Goal: Task Accomplishment & Management: Use online tool/utility

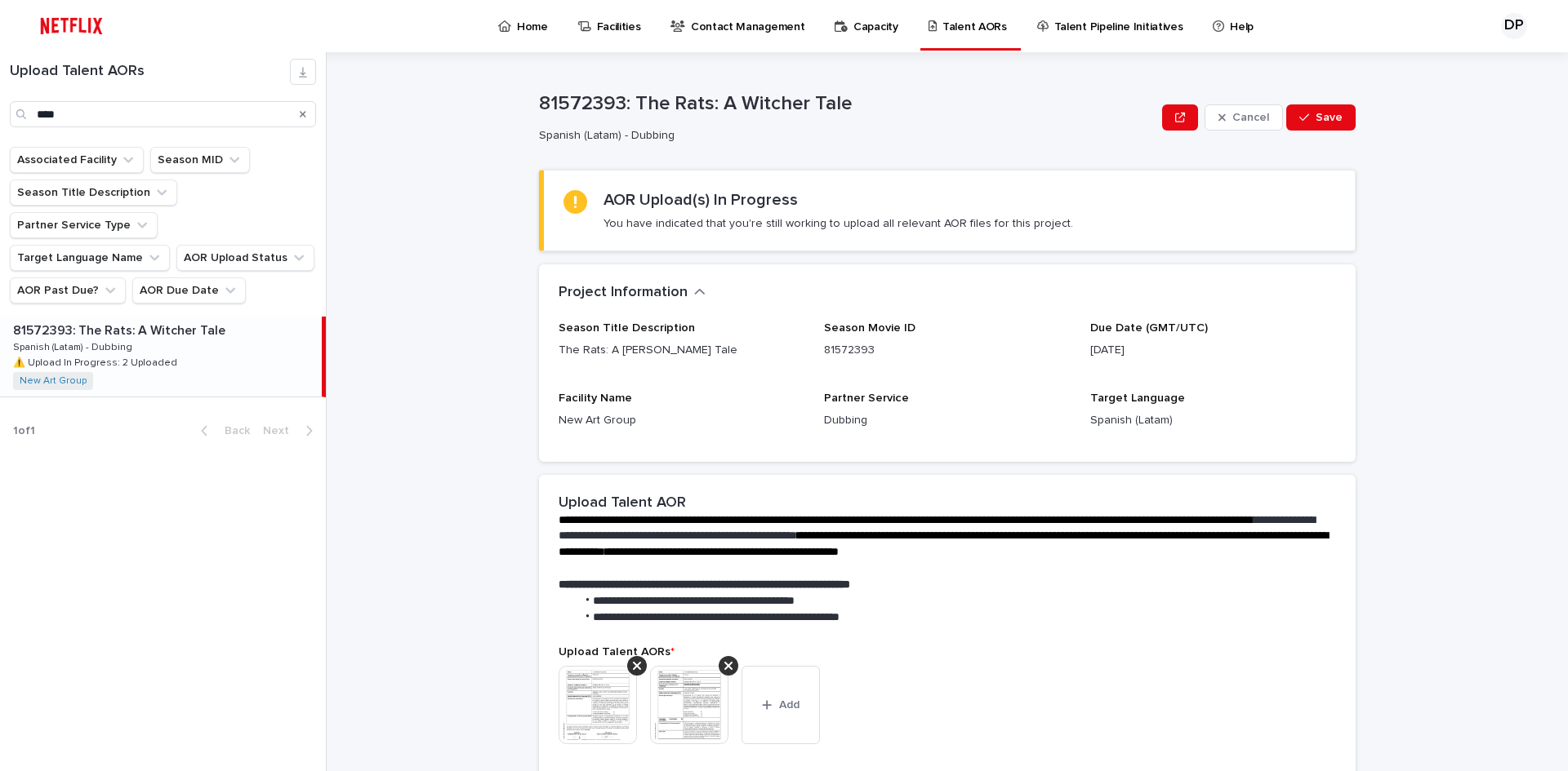
click at [305, 117] on icon "Search" at bounding box center [303, 113] width 6 height 6
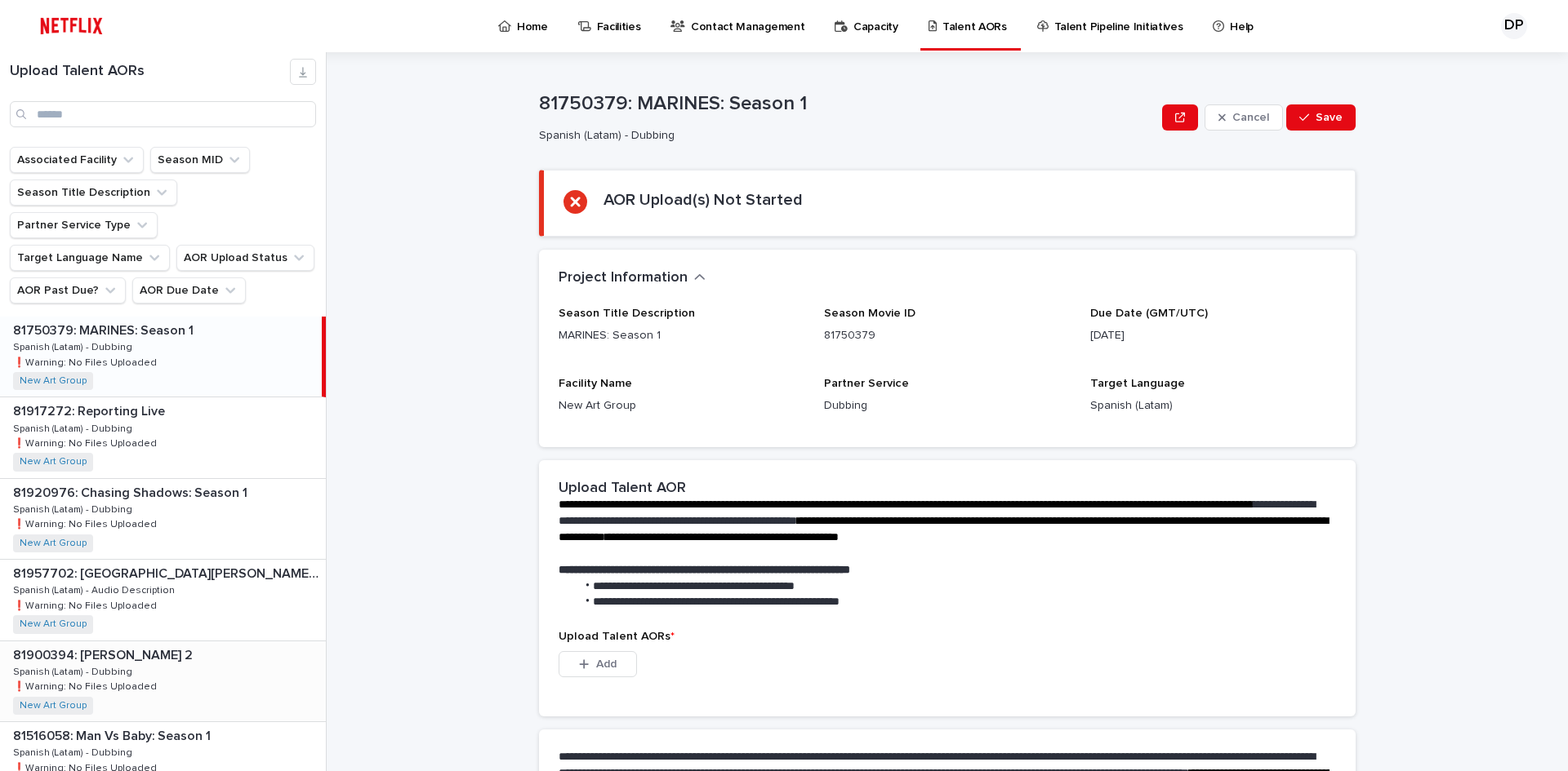
click at [194, 649] on div "81900394: [PERSON_NAME] 2 81900394: [PERSON_NAME] 2 Spanish (Latam) - Dubbing S…" at bounding box center [163, 681] width 326 height 80
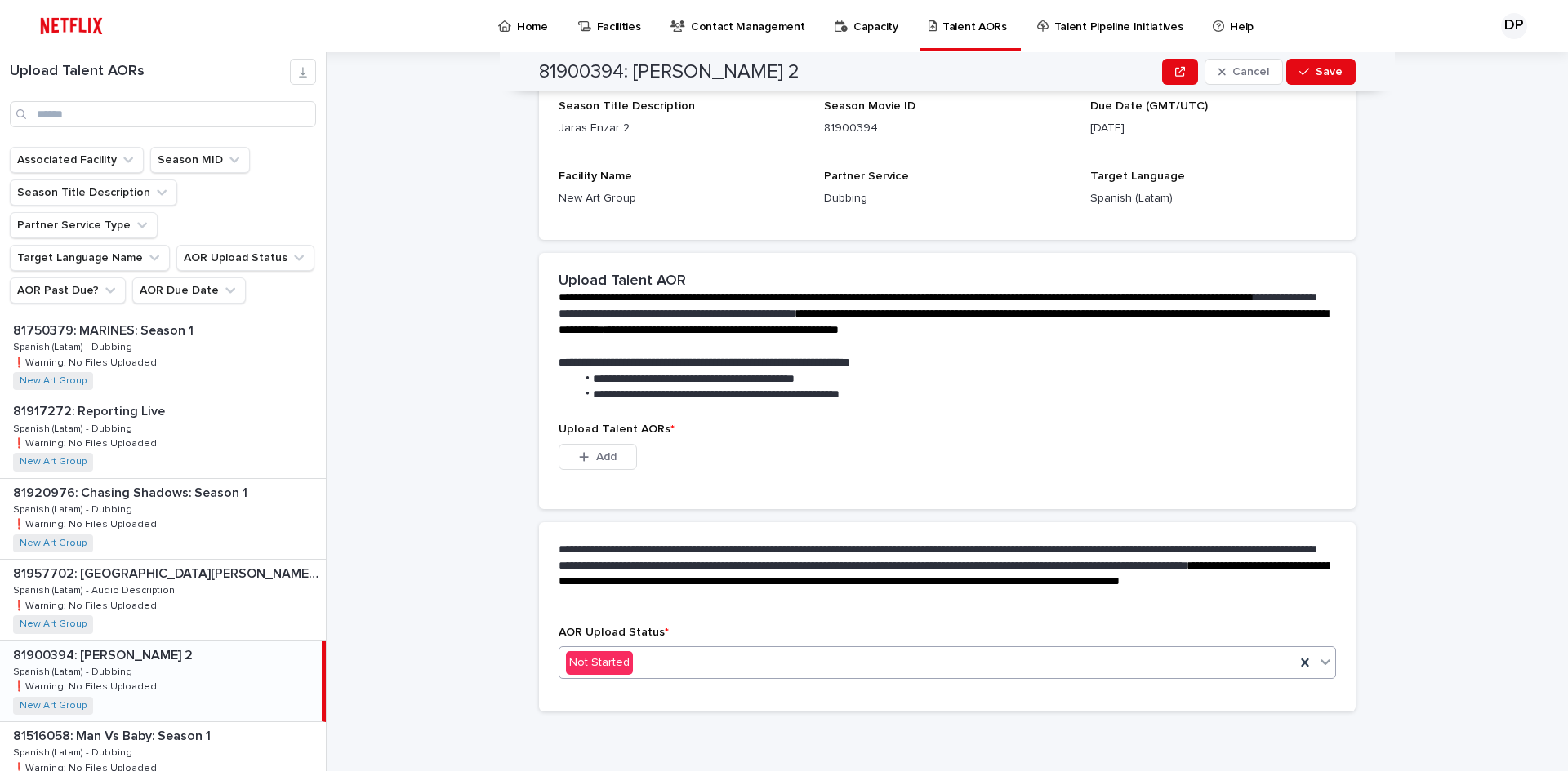
click at [702, 670] on div "Not Started" at bounding box center [927, 663] width 736 height 27
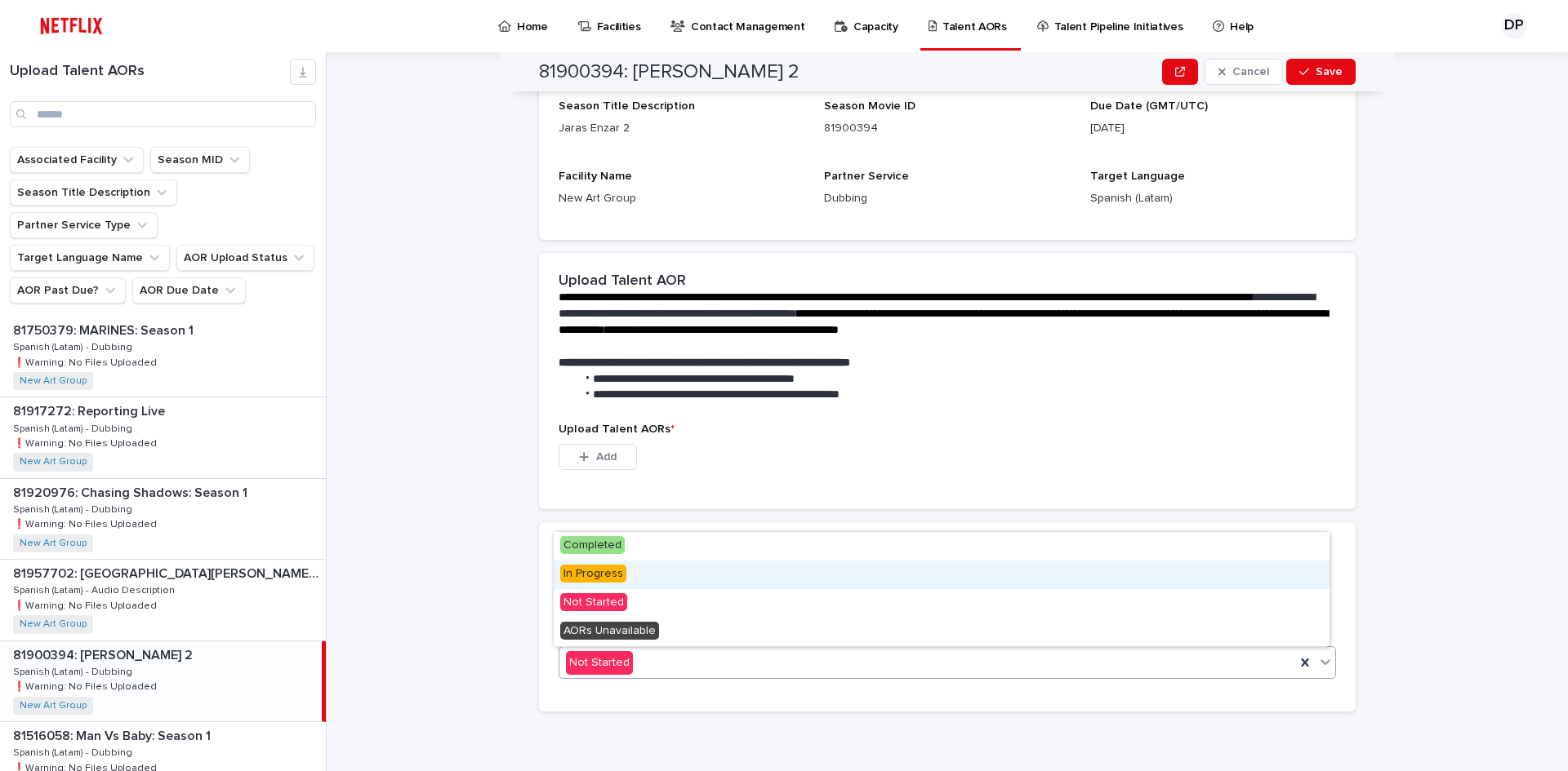
click at [649, 572] on div "In Progress" at bounding box center [941, 576] width 776 height 29
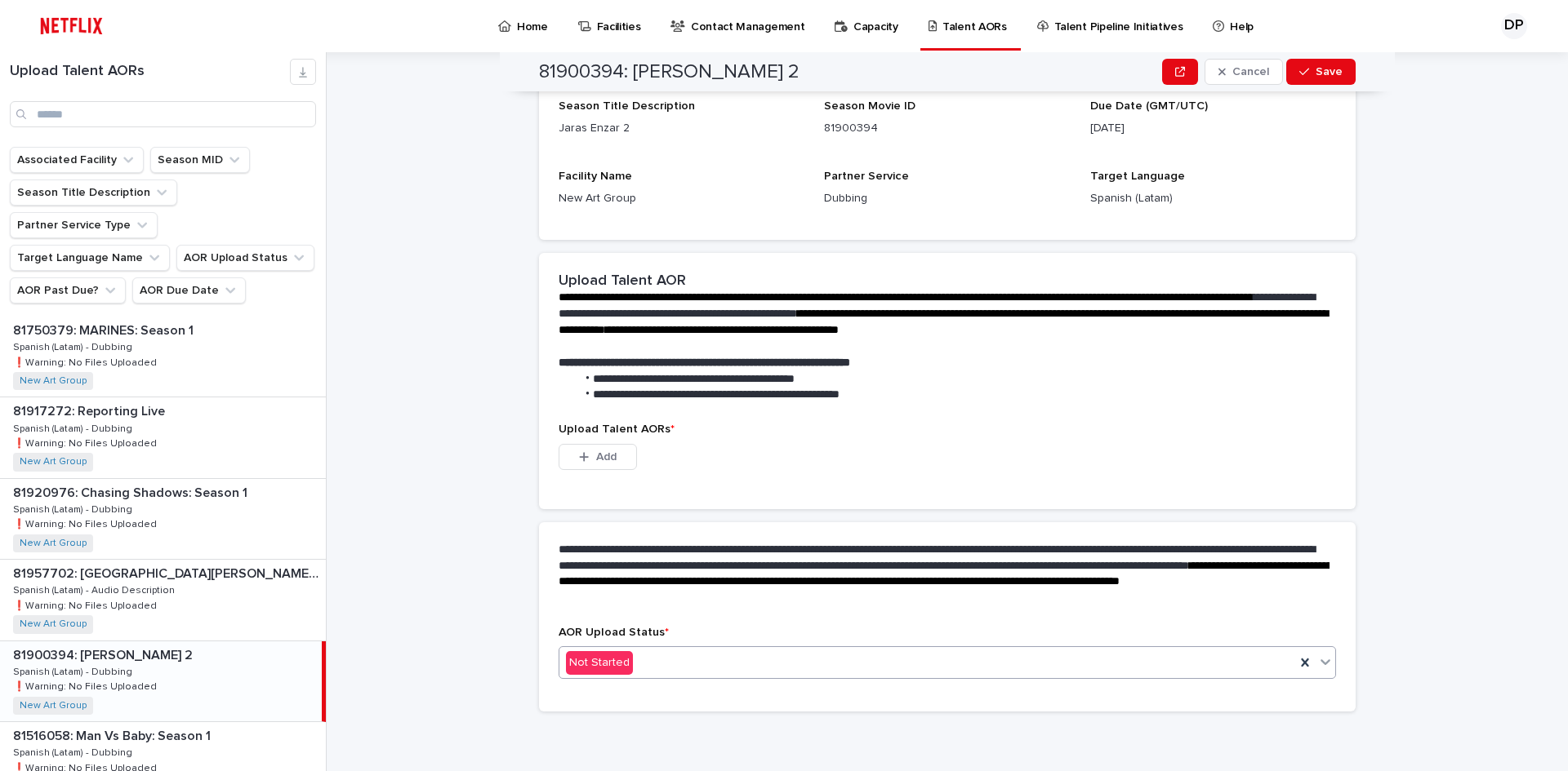
scroll to position [127, 0]
click at [603, 466] on button "Add" at bounding box center [597, 457] width 78 height 26
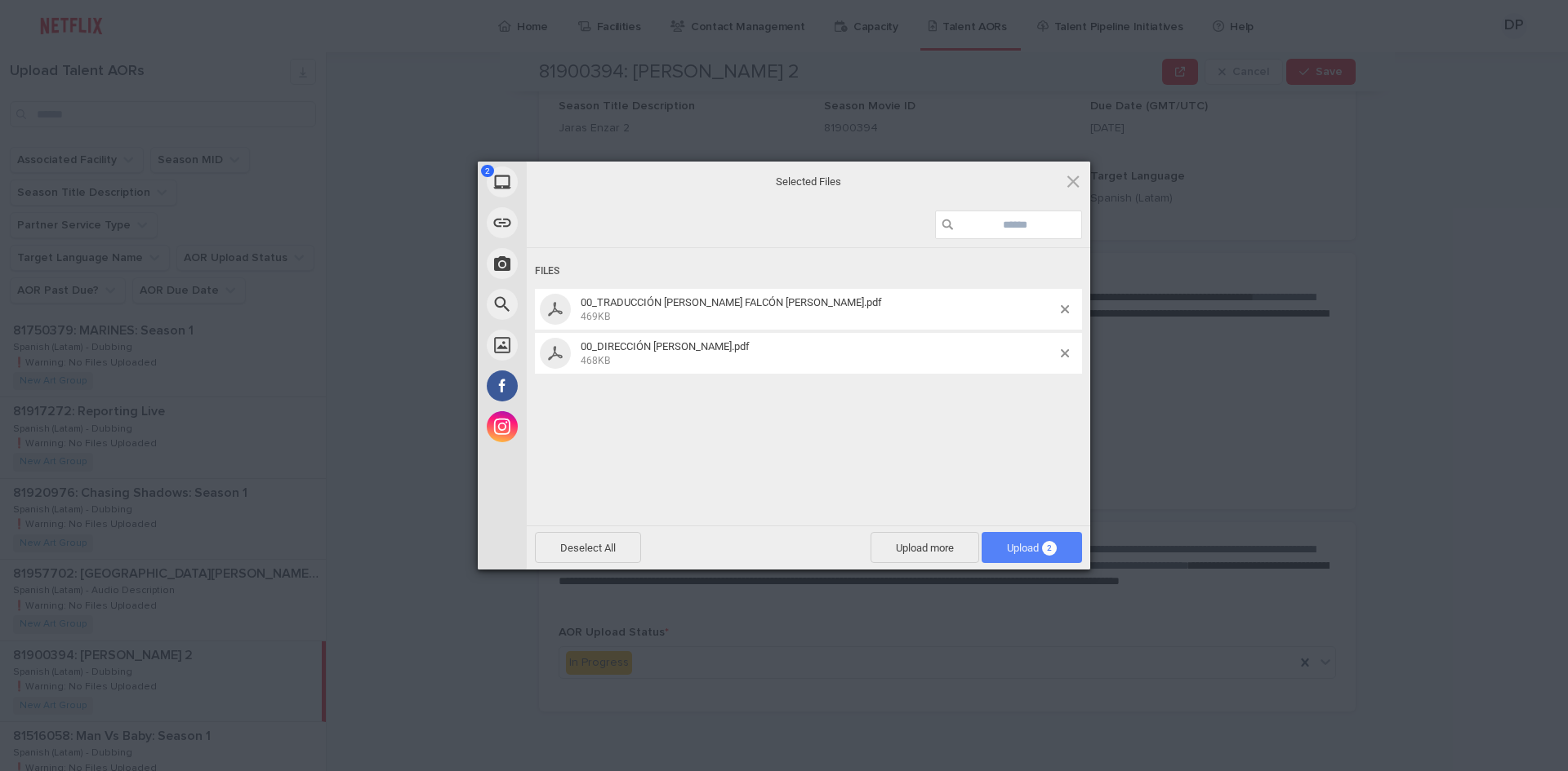
click at [1032, 537] on span "Upload 2" at bounding box center [1031, 548] width 100 height 31
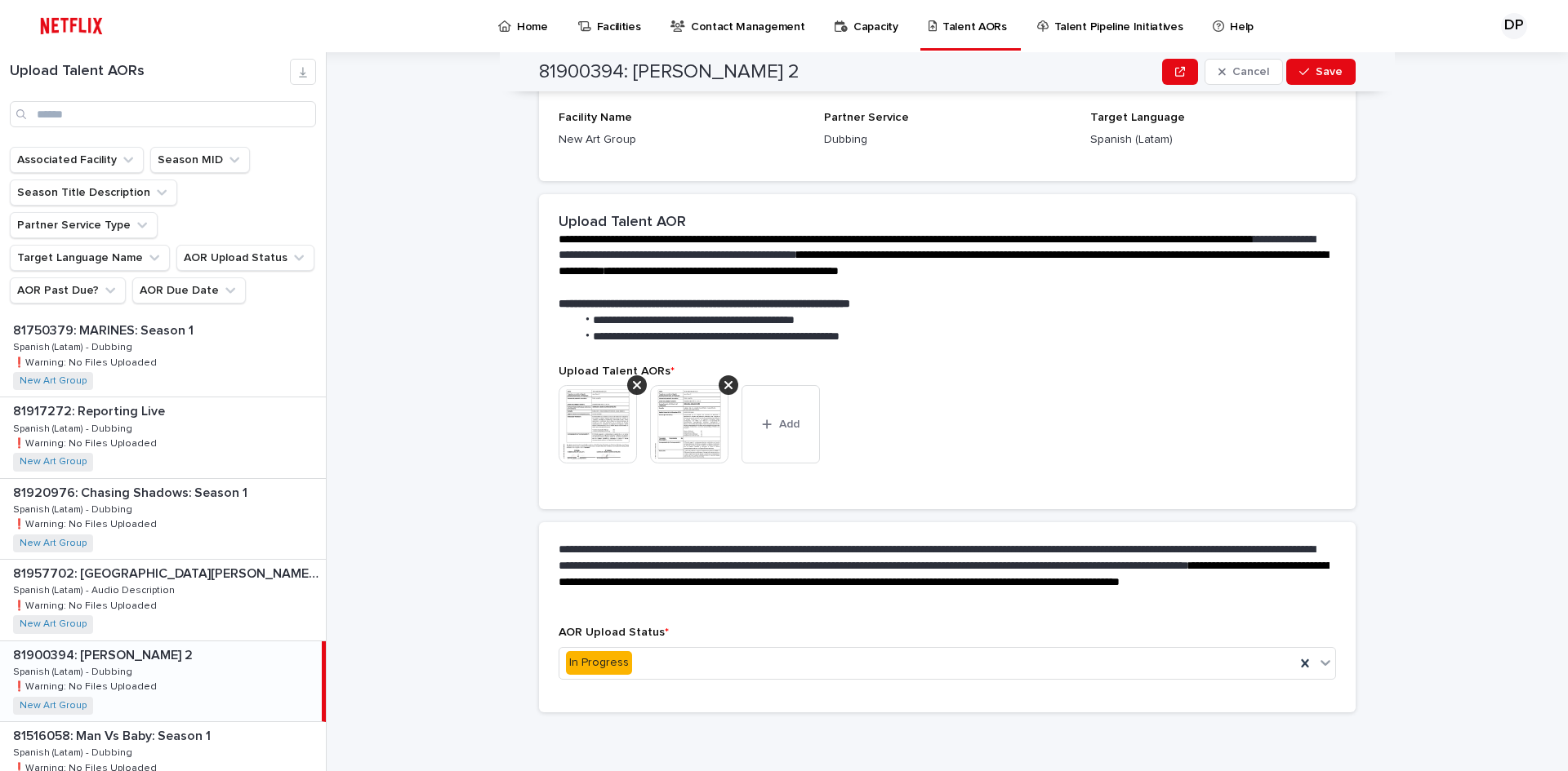
scroll to position [0, 0]
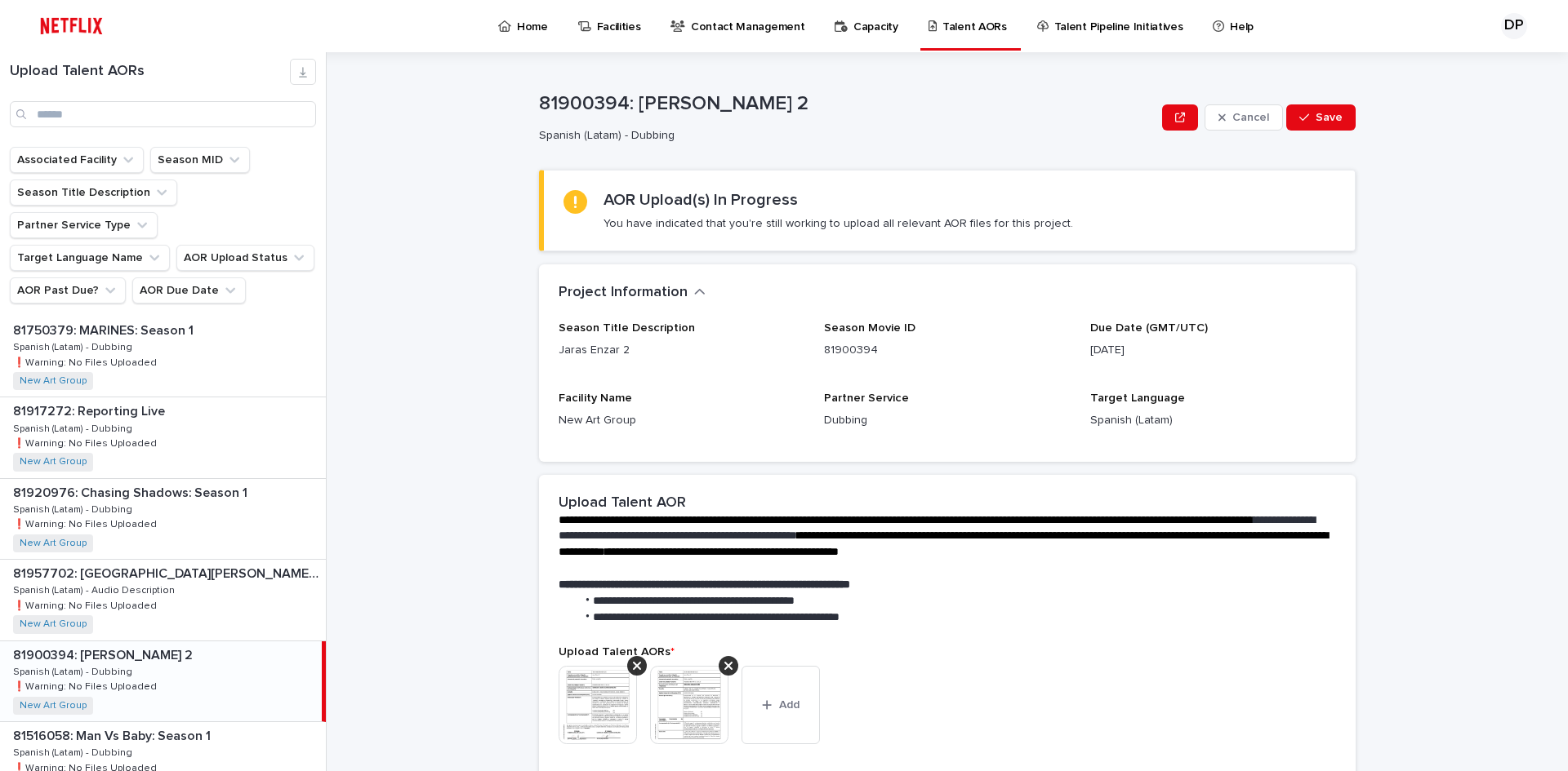
click at [1326, 131] on div "Cancel Save" at bounding box center [1259, 117] width 194 height 65
click at [1326, 124] on button "Save" at bounding box center [1320, 117] width 69 height 26
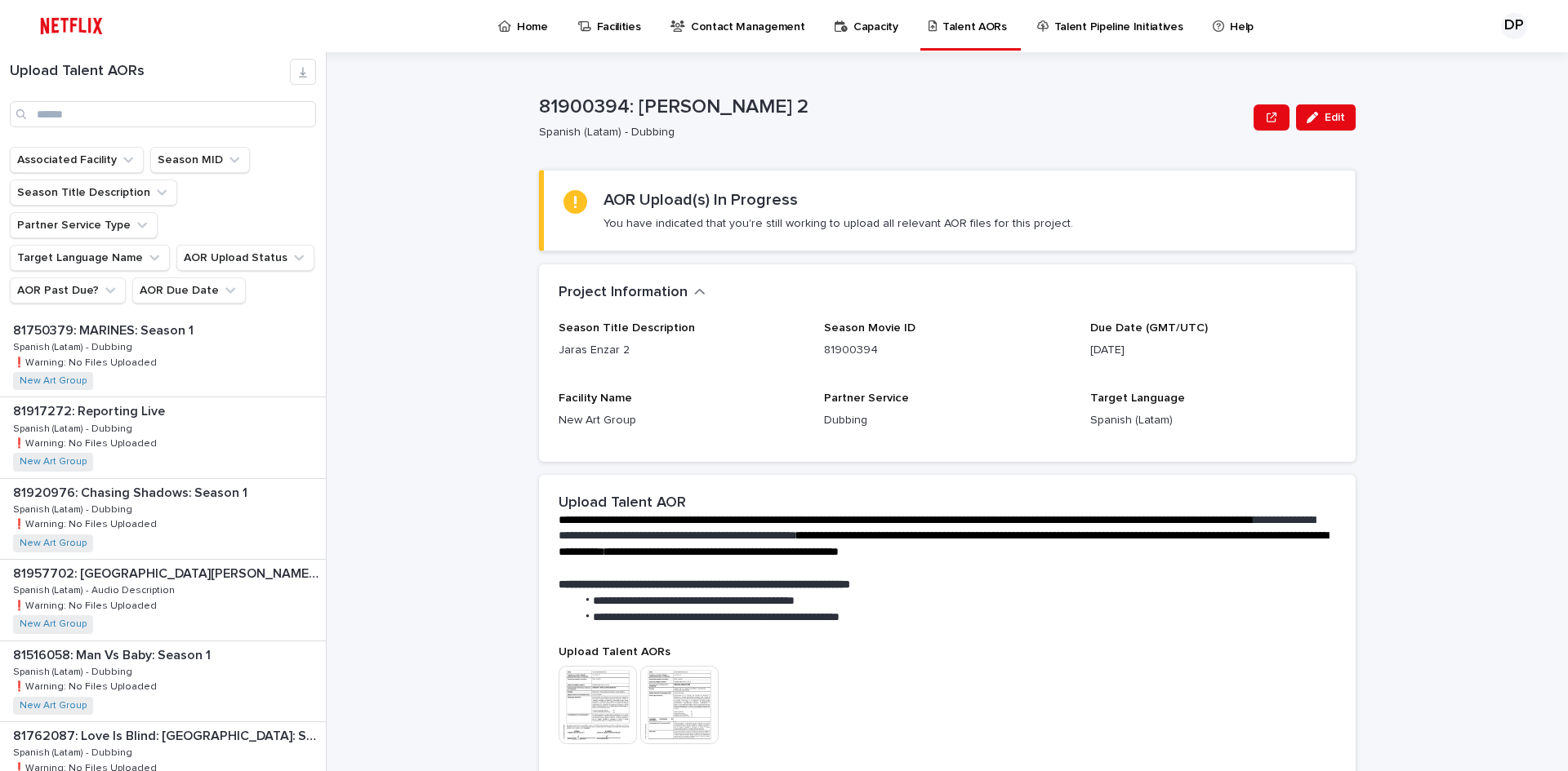
click at [578, 108] on p "81900394: [PERSON_NAME] 2" at bounding box center [893, 107] width 708 height 23
copy p "81900394"
click at [164, 117] on input "Search" at bounding box center [163, 113] width 306 height 26
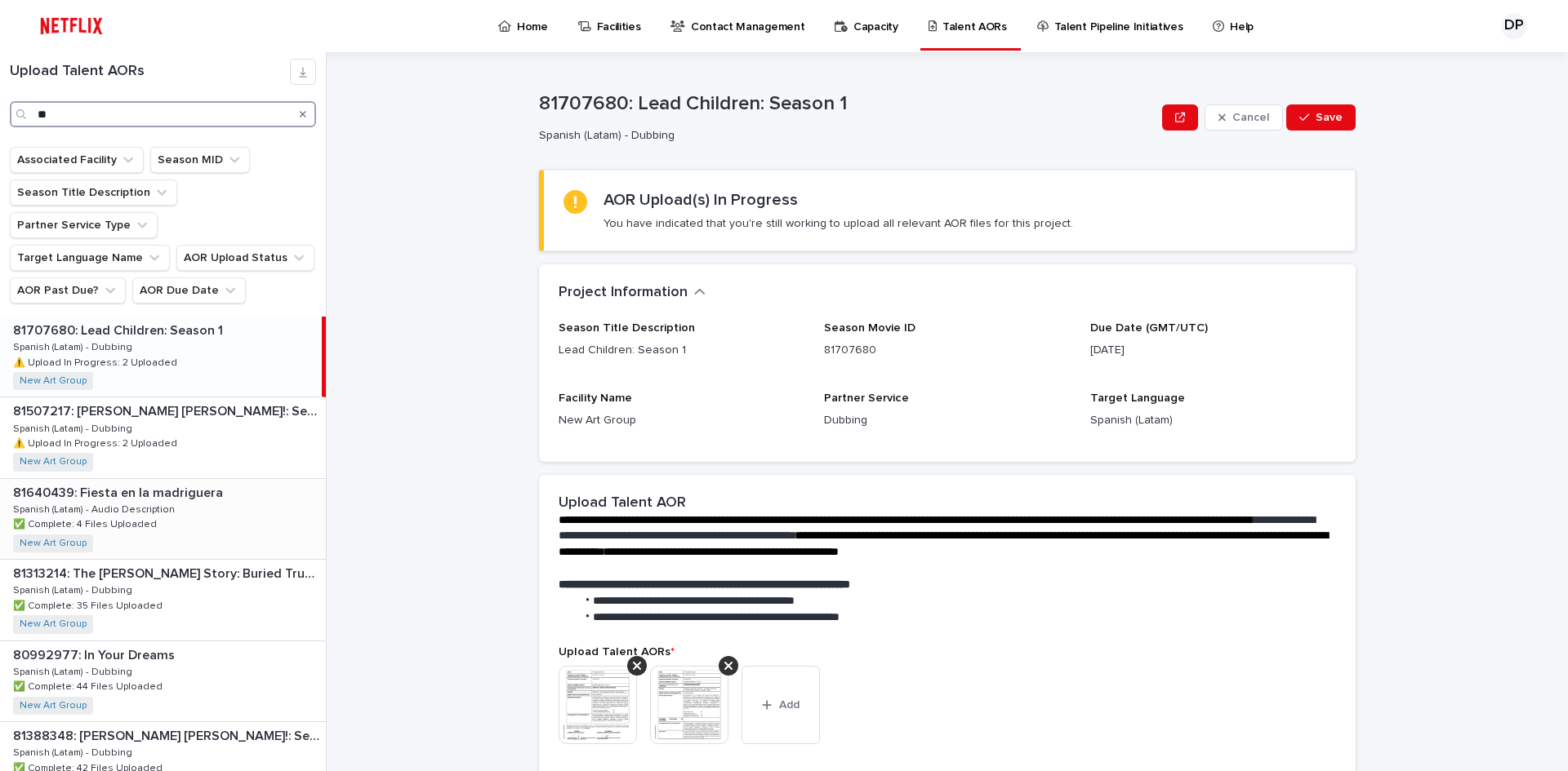
scroll to position [53, 0]
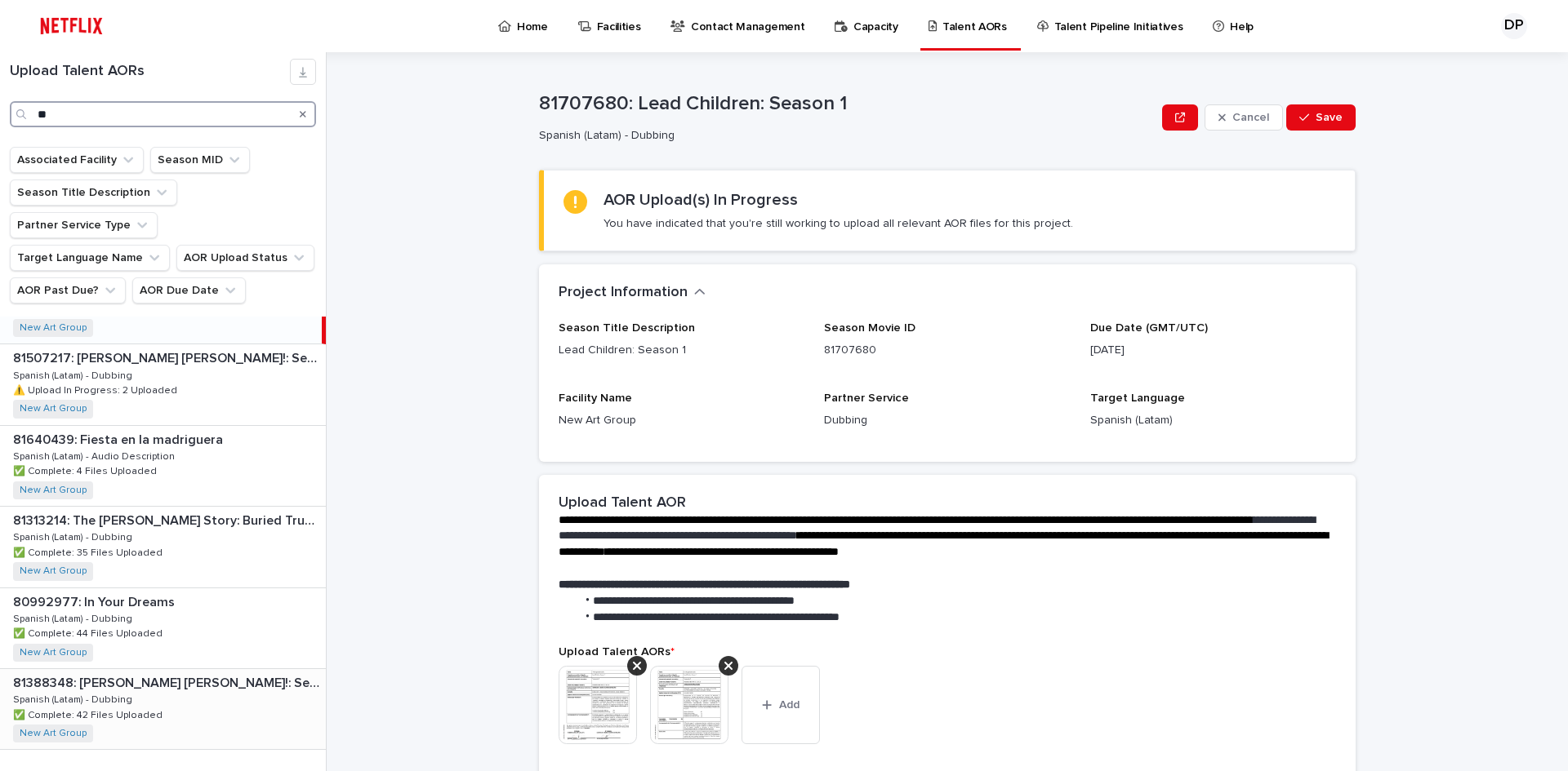
type input "**"
click at [221, 700] on div "81388348: [PERSON_NAME] [PERSON_NAME]!: Season 1 81388348: [PERSON_NAME] [PERSO…" at bounding box center [163, 709] width 326 height 80
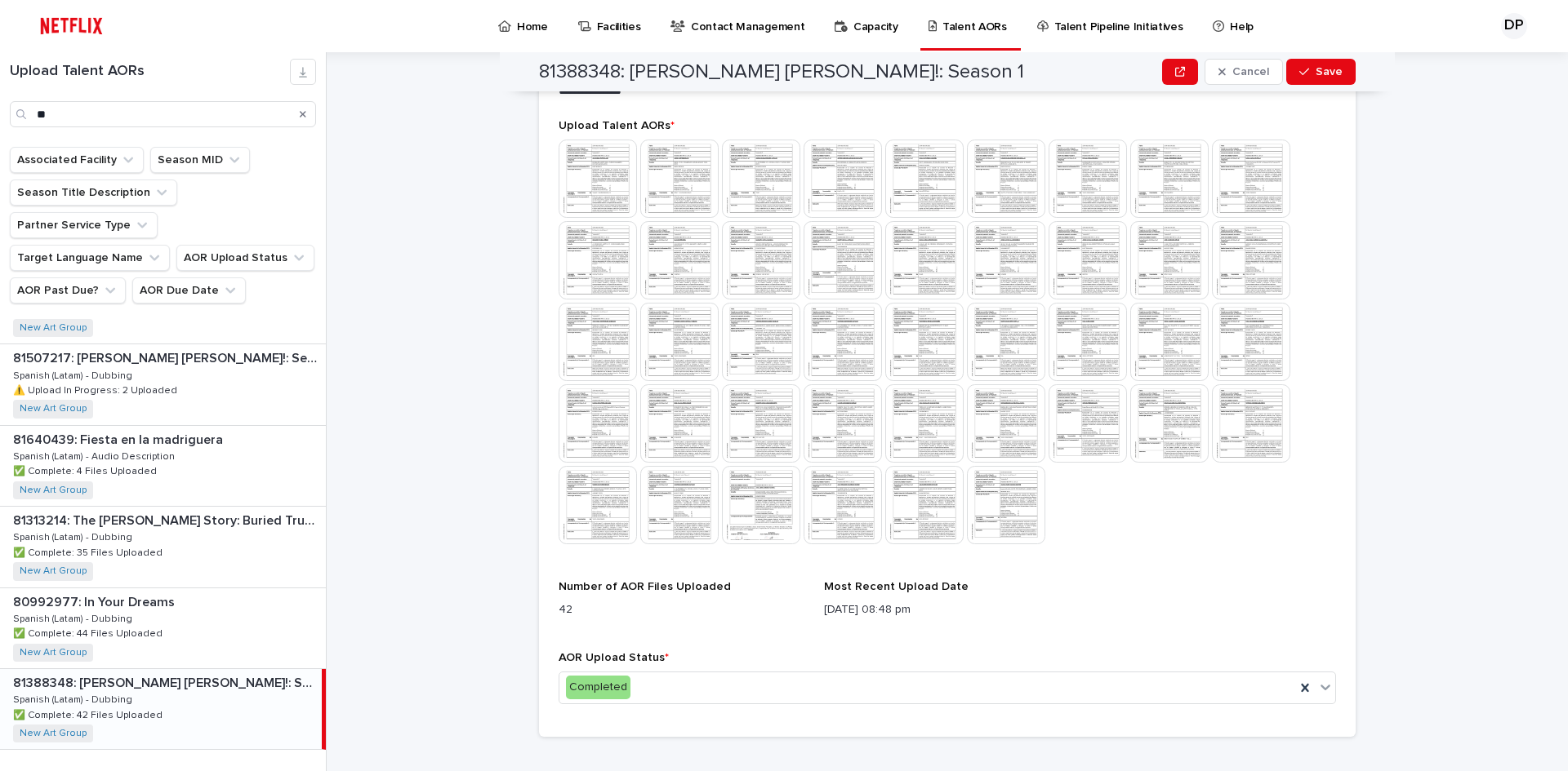
scroll to position [485, 0]
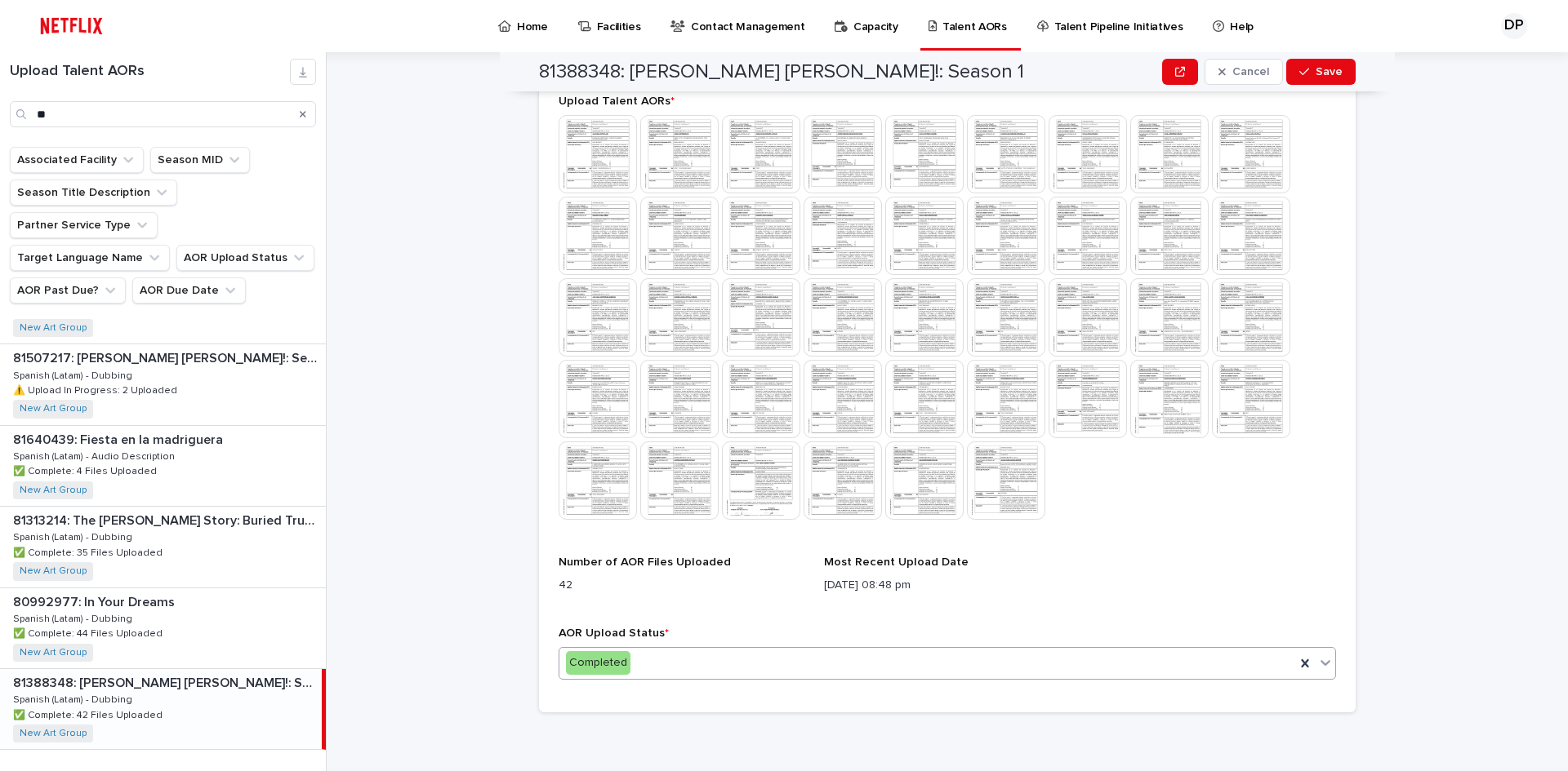
click at [746, 669] on div "Completed" at bounding box center [927, 663] width 736 height 27
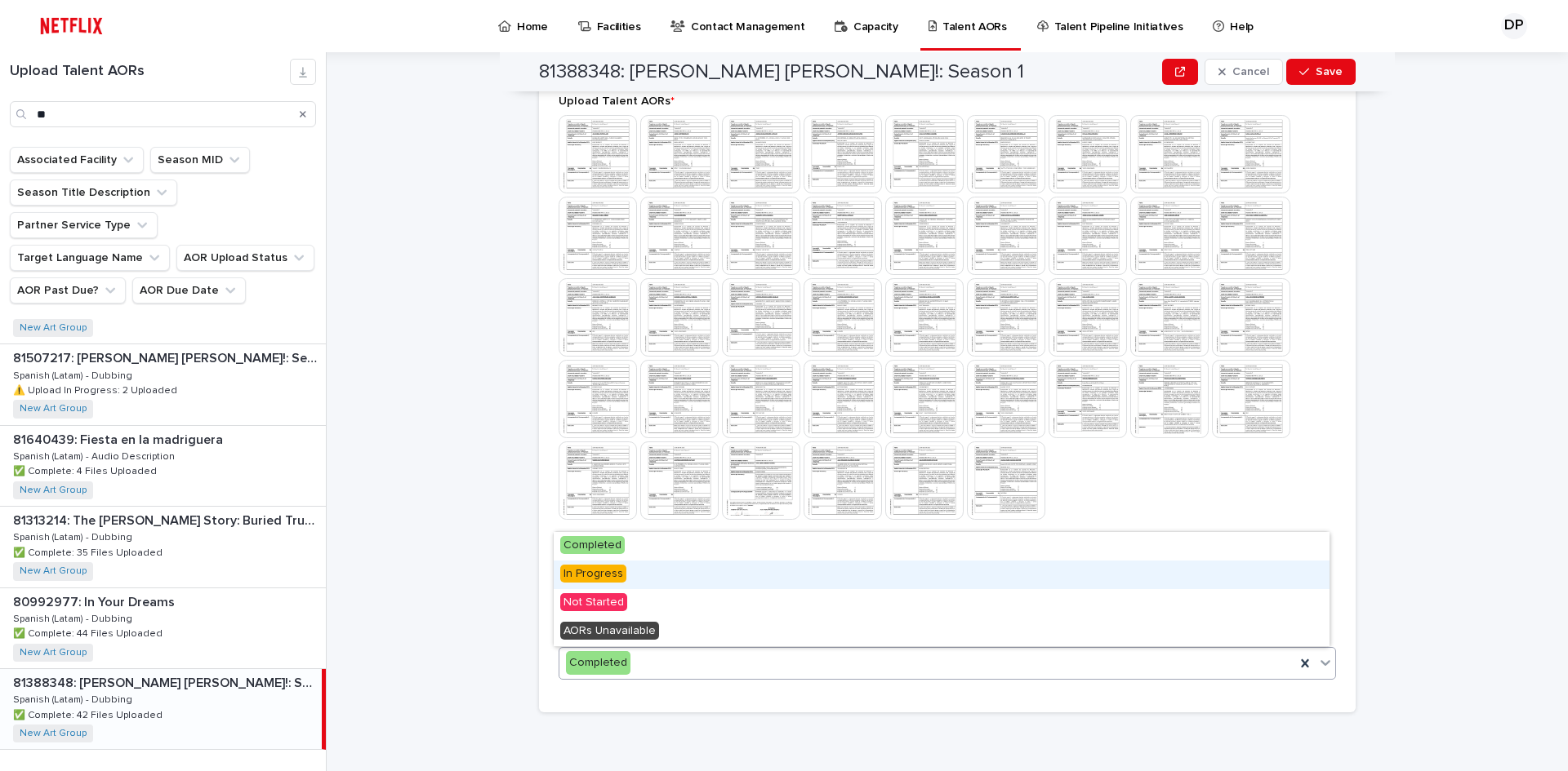
click at [628, 571] on div "In Progress" at bounding box center [941, 576] width 776 height 29
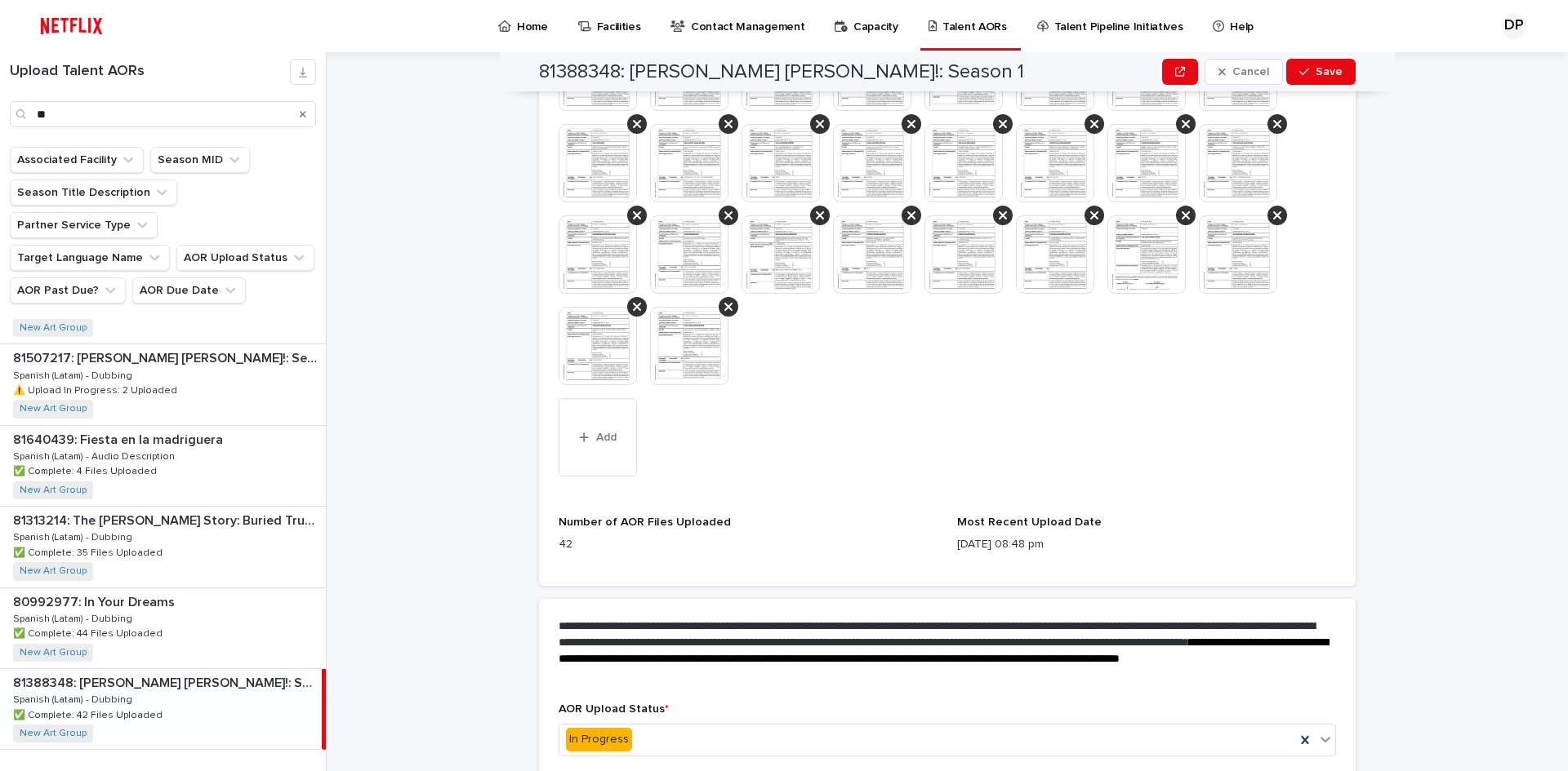
scroll to position [893, 0]
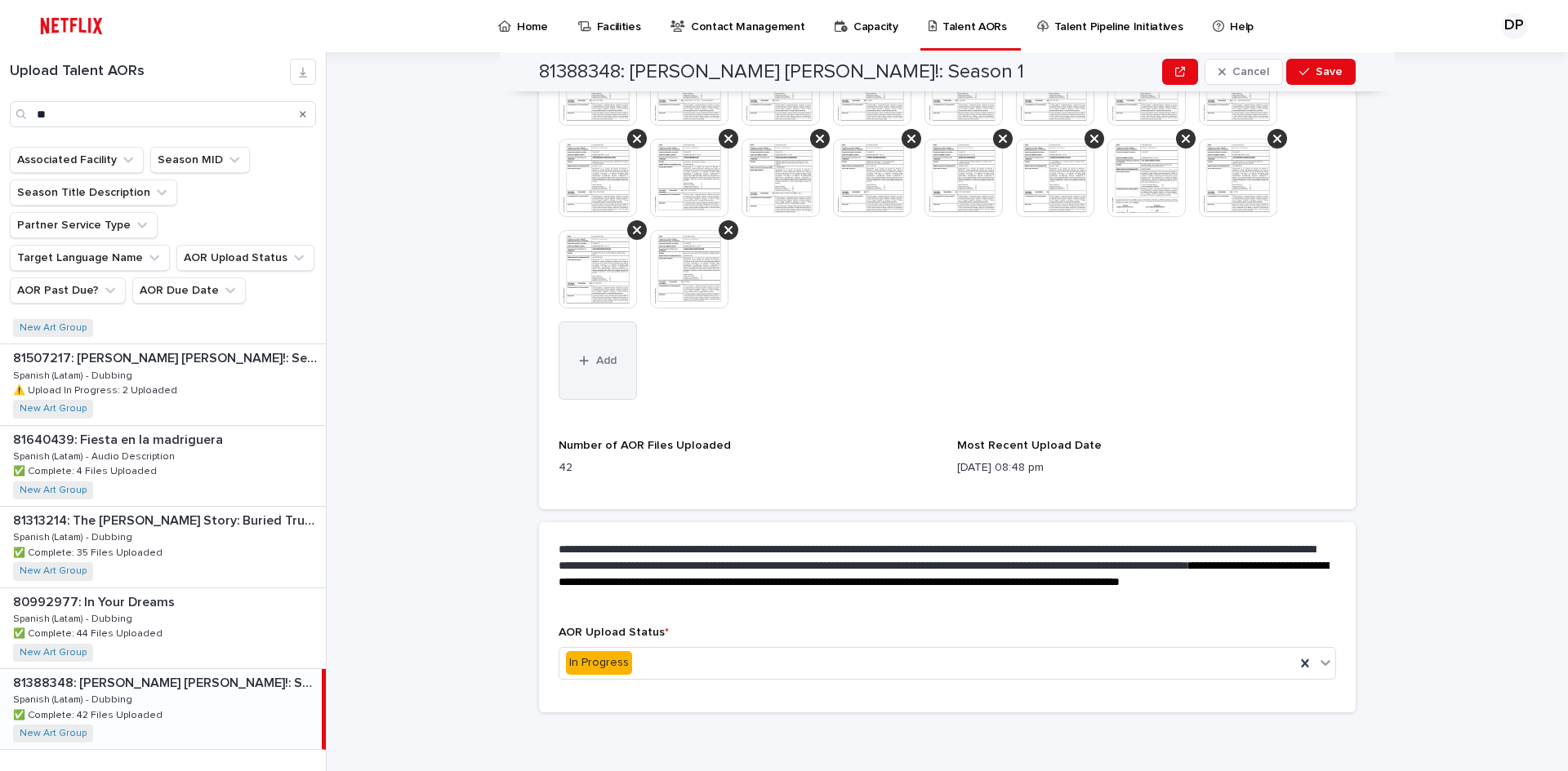
click at [571, 370] on button "Add" at bounding box center [597, 360] width 78 height 78
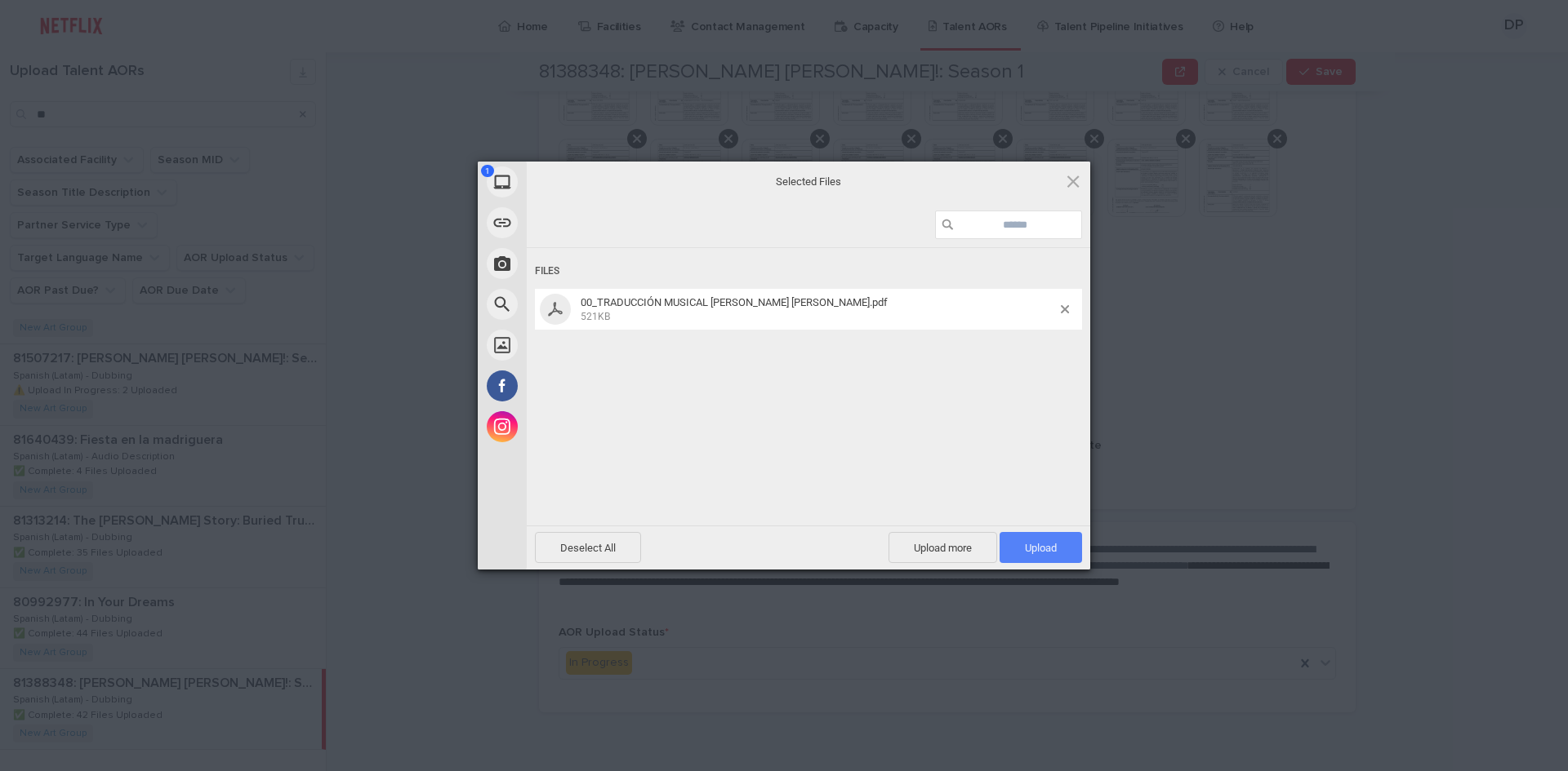
click at [1045, 545] on span "Upload 1" at bounding box center [1040, 549] width 32 height 13
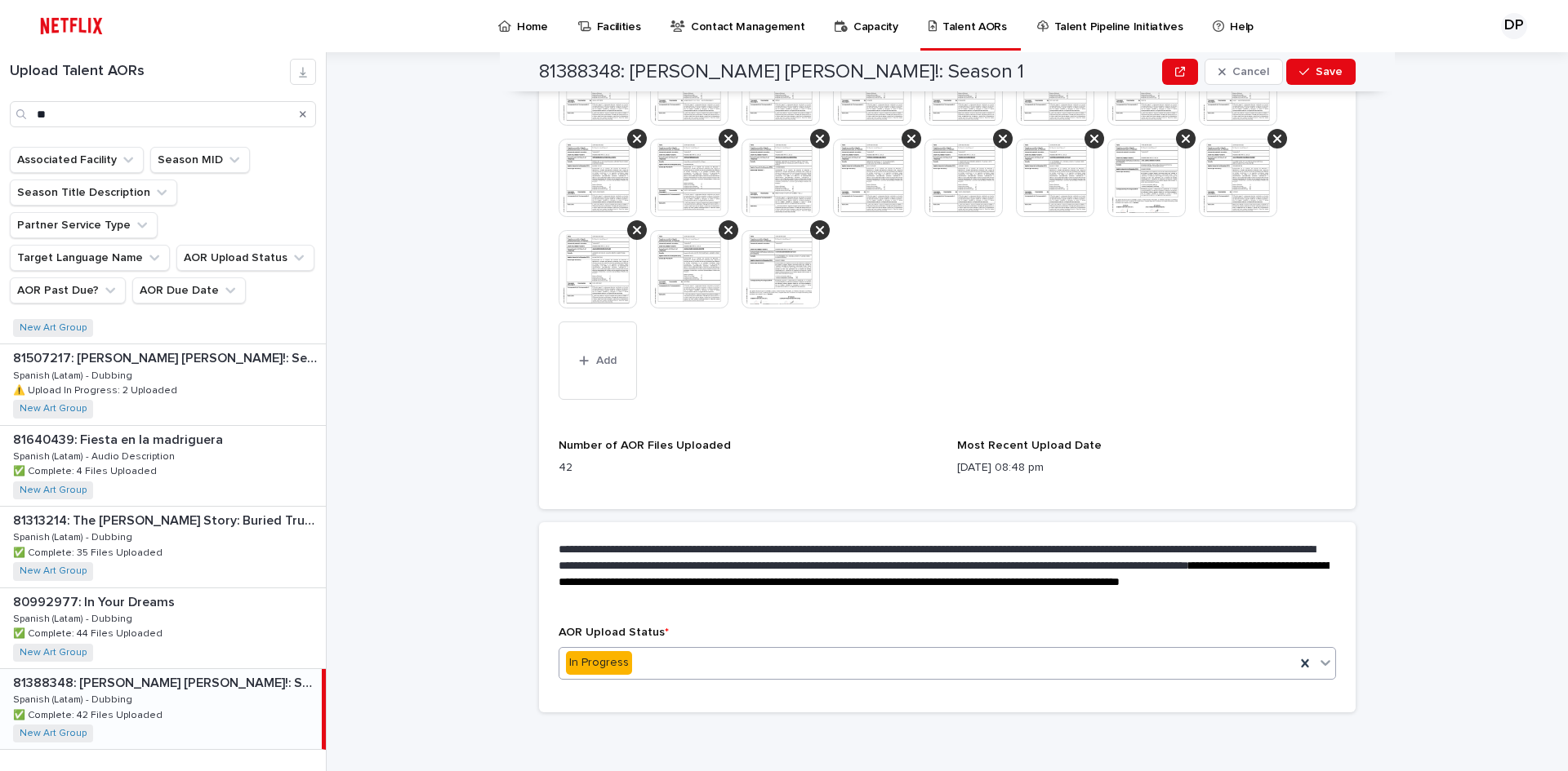
click at [770, 672] on div "In Progress" at bounding box center [927, 663] width 736 height 27
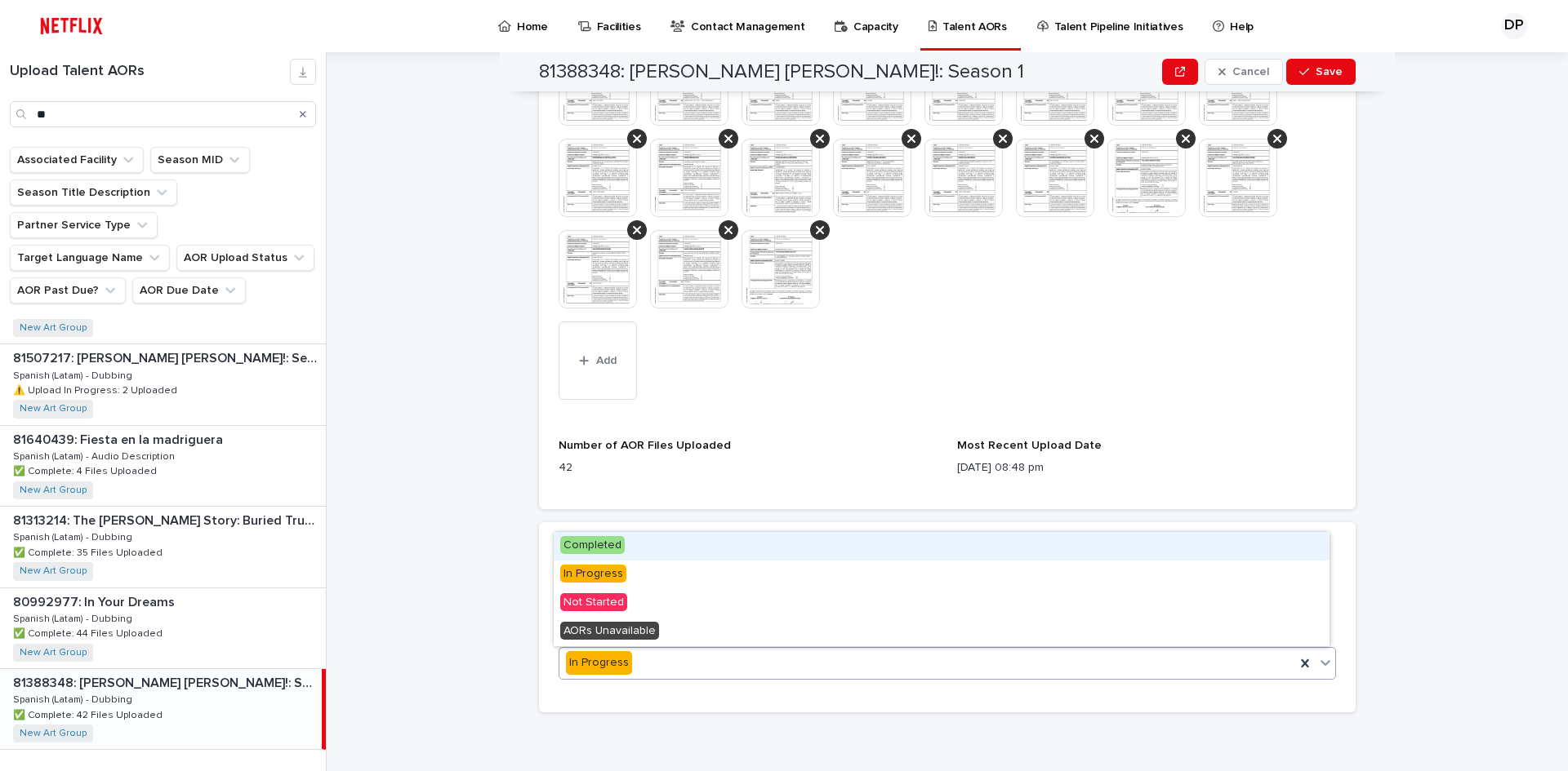
click at [582, 544] on span "Completed" at bounding box center [593, 545] width 65 height 18
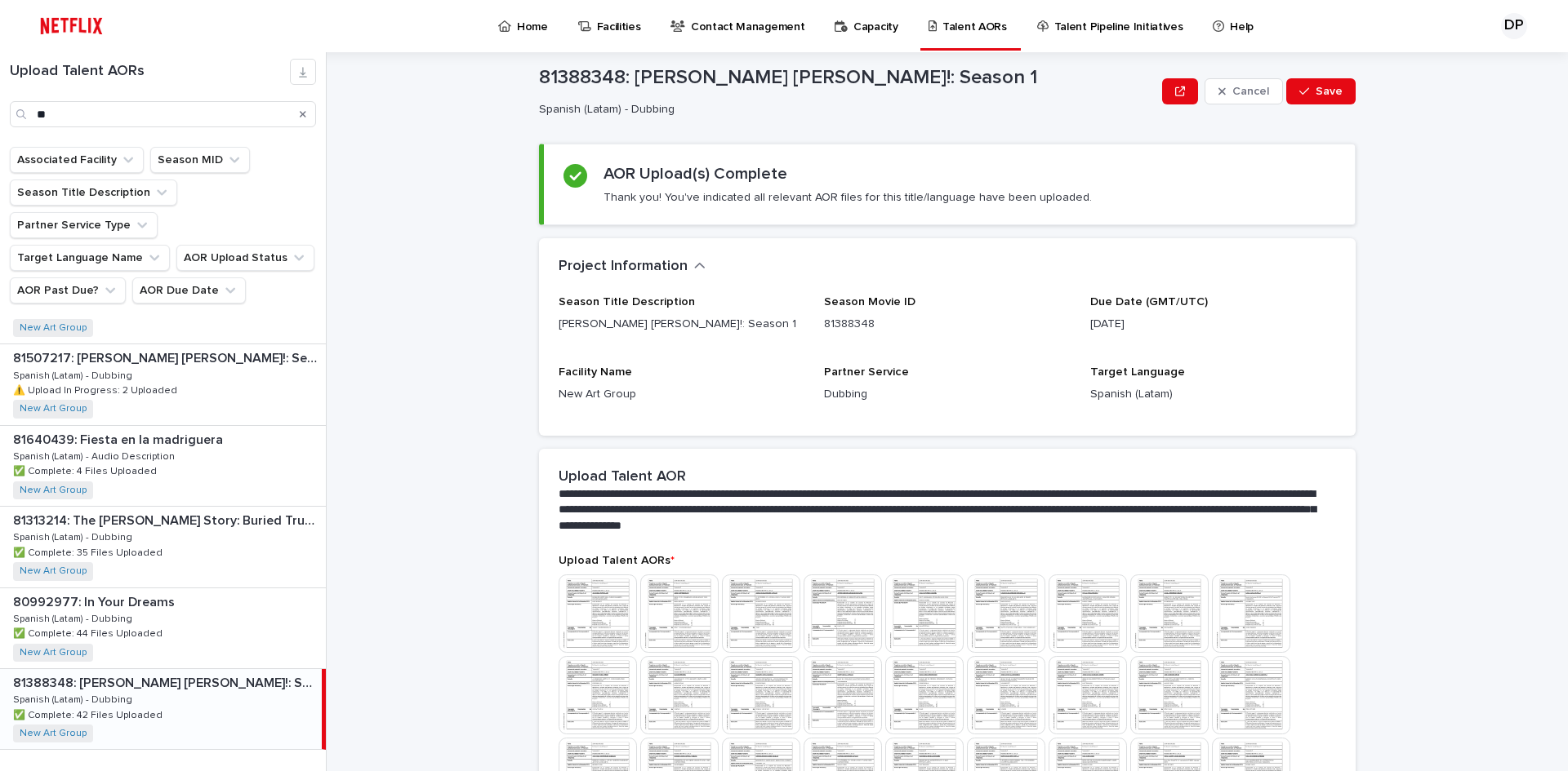
scroll to position [0, 0]
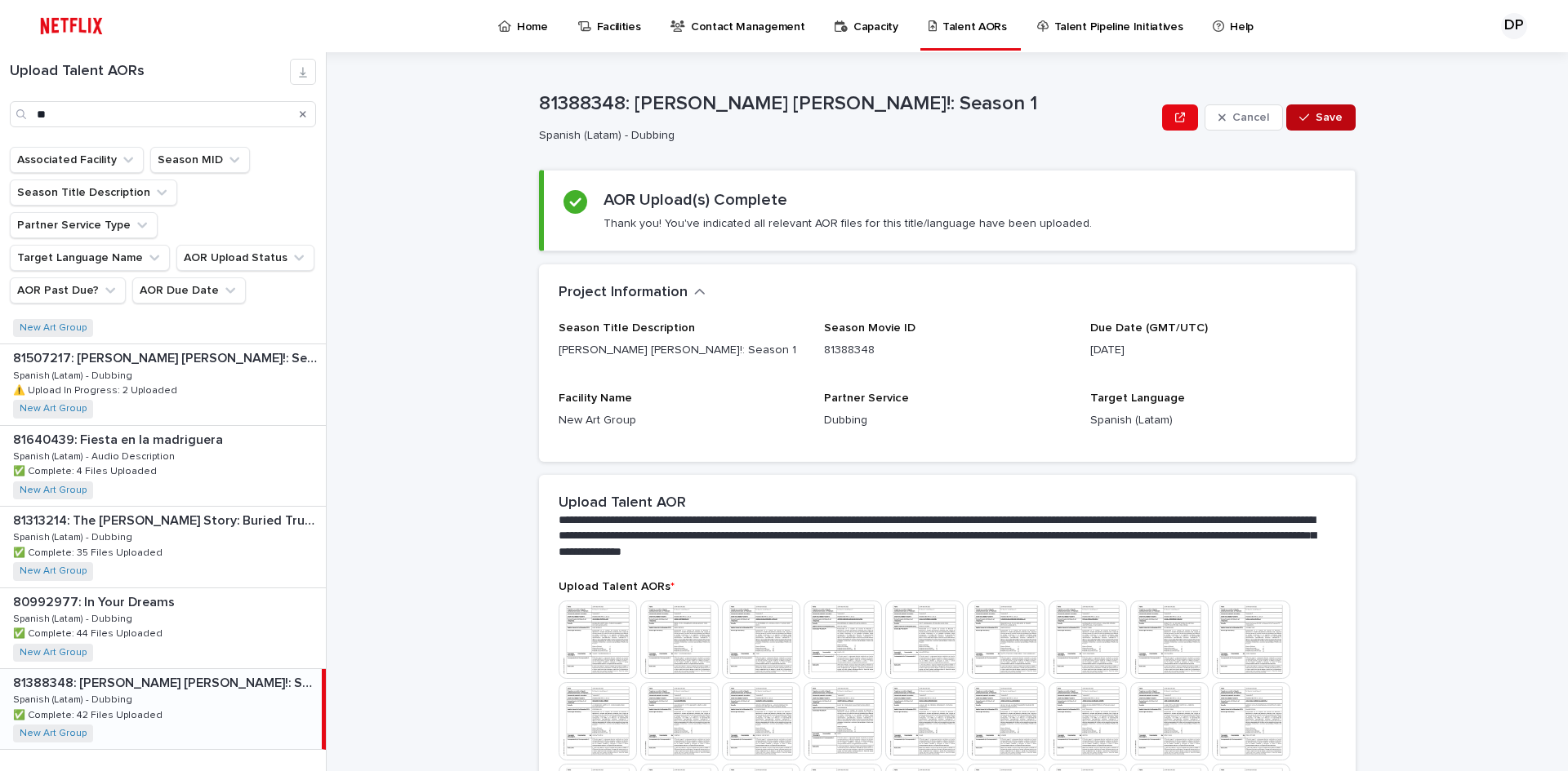
click at [1336, 125] on button "Save" at bounding box center [1320, 117] width 69 height 26
click at [566, 107] on p "81388348: [PERSON_NAME] [PERSON_NAME]!: Season 1" at bounding box center [893, 107] width 708 height 23
copy p "81388348"
click at [804, 133] on p "Spanish (Latam) - Dubbing" at bounding box center [889, 132] width 701 height 14
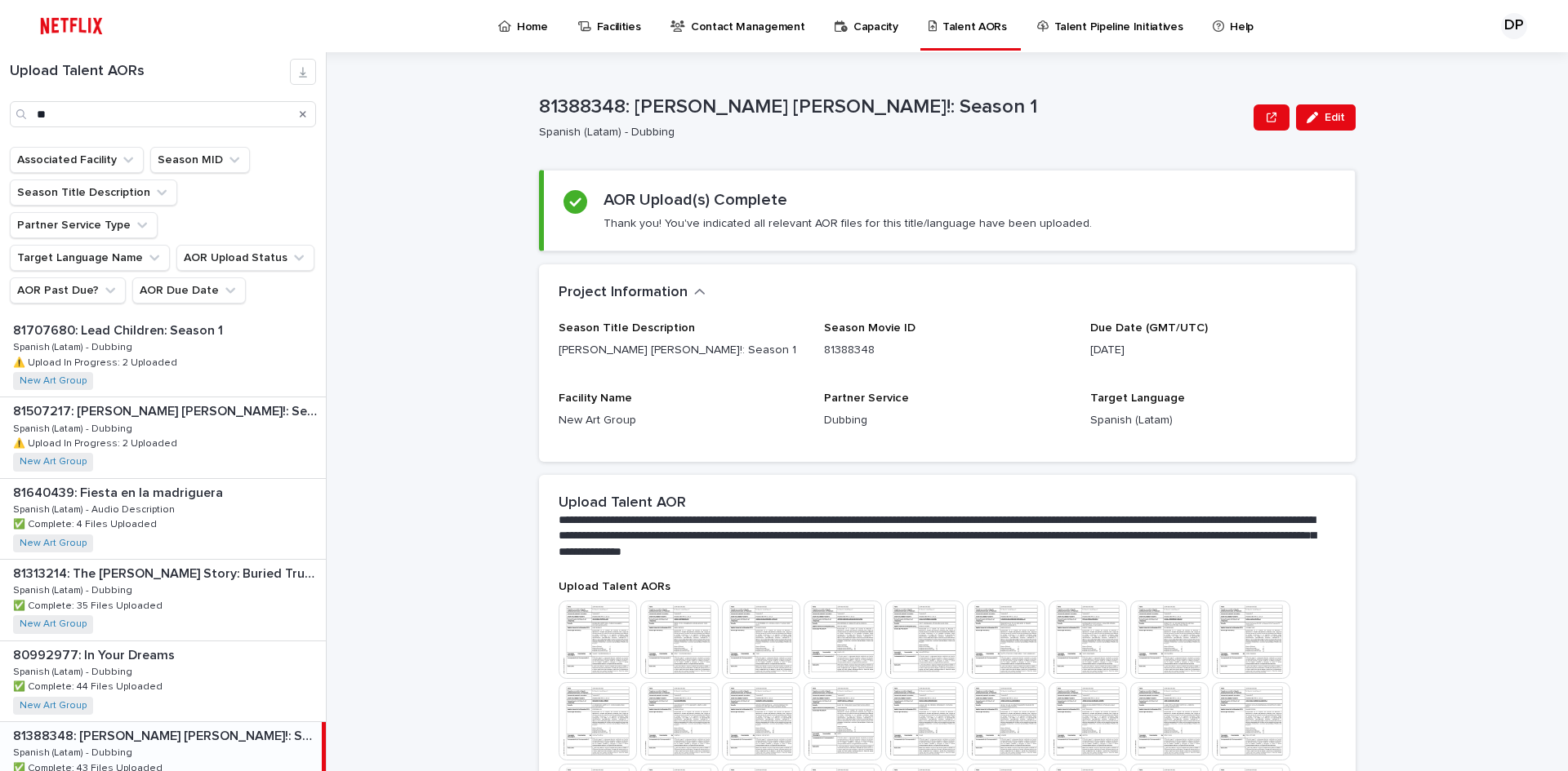
click at [414, 277] on div "**********" at bounding box center [957, 412] width 1222 height 719
click at [301, 109] on button "Search" at bounding box center [303, 113] width 6 height 26
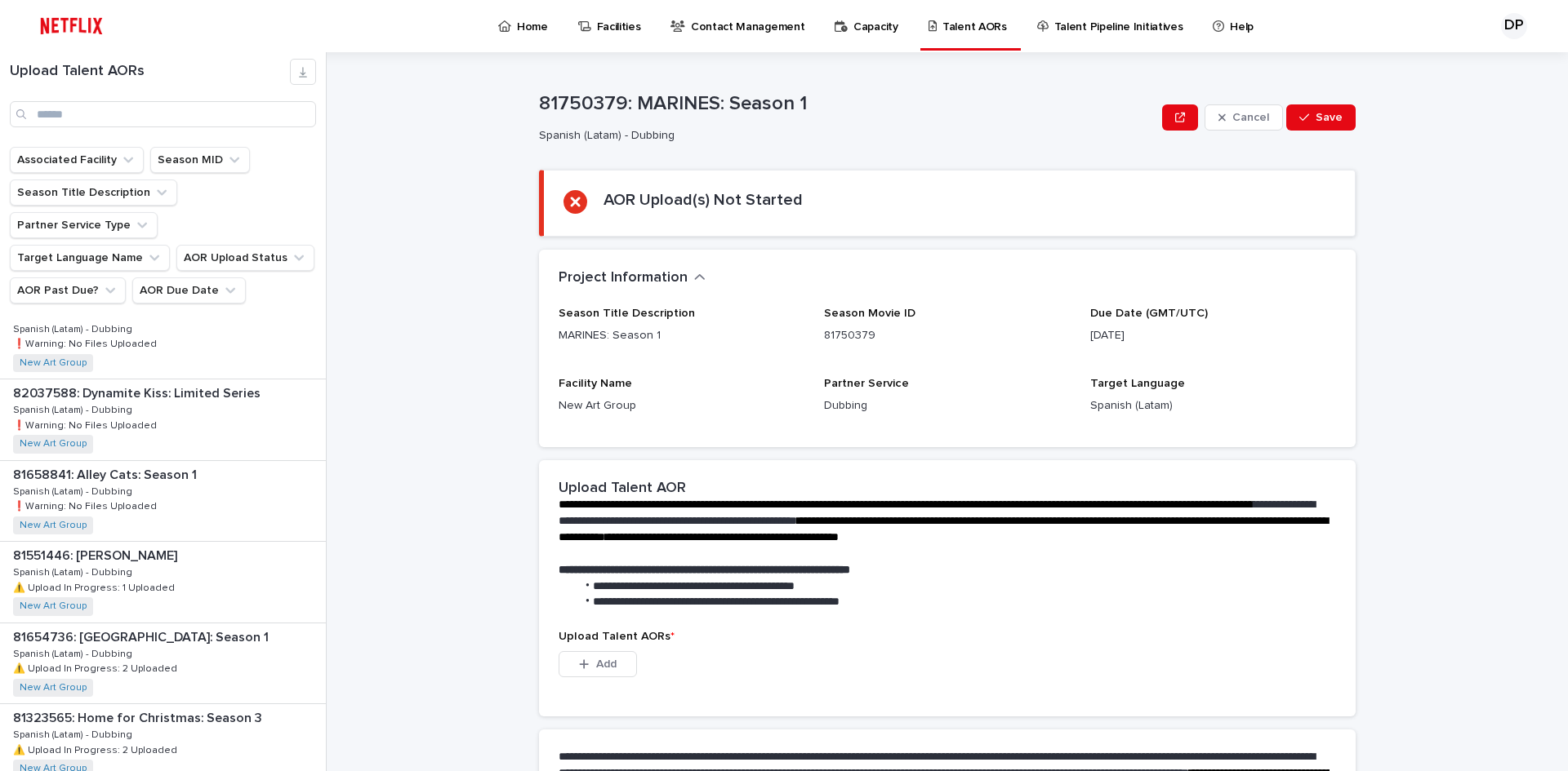
scroll to position [953, 0]
